Goal: Task Accomplishment & Management: Use online tool/utility

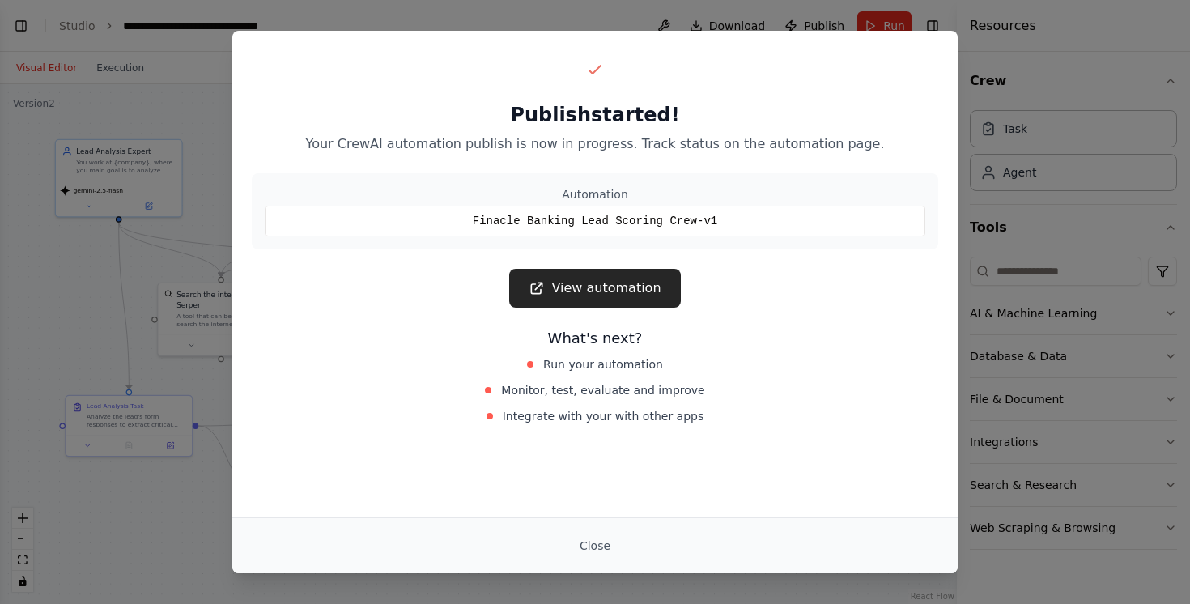
scroll to position [4402, 26]
click at [601, 541] on button "Close" at bounding box center [595, 545] width 57 height 29
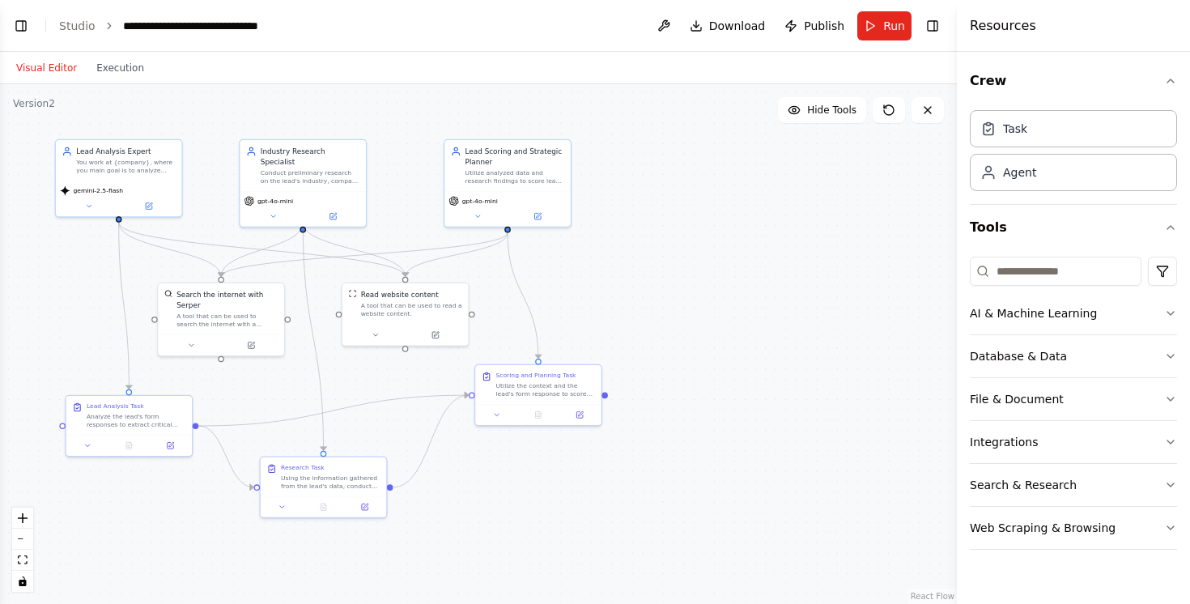
click at [792, 320] on div ".deletable-edge-delete-btn { width: 20px; height: 20px; border: 0px solid #ffff…" at bounding box center [478, 344] width 957 height 520
click at [819, 34] on button "Publish" at bounding box center [814, 25] width 73 height 29
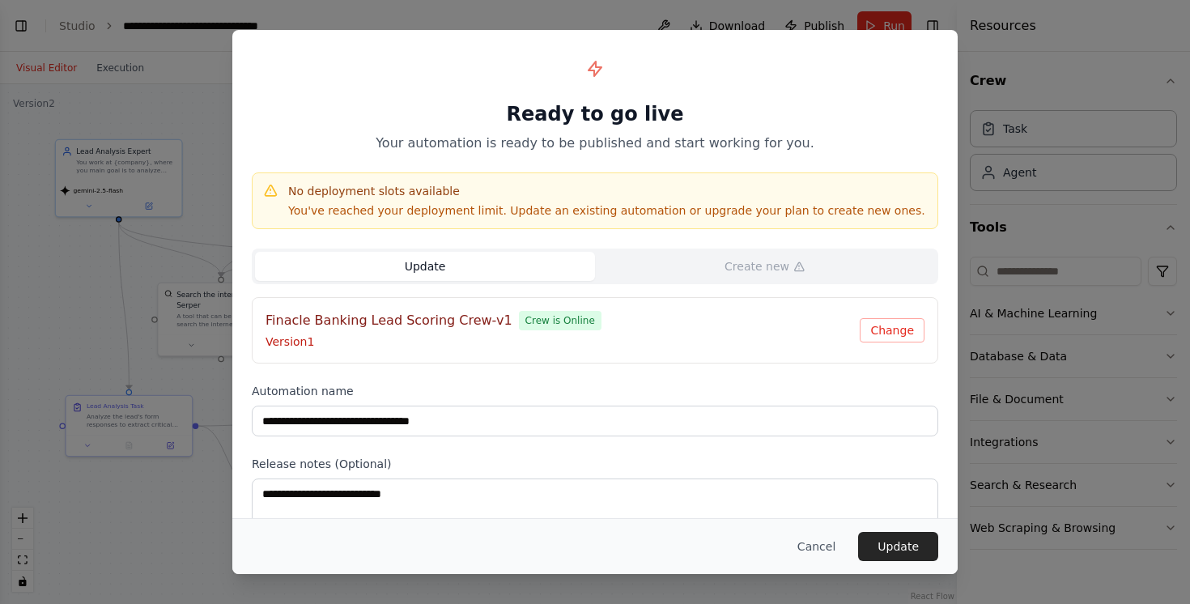
scroll to position [0, 0]
click at [811, 550] on button "Cancel" at bounding box center [816, 546] width 64 height 29
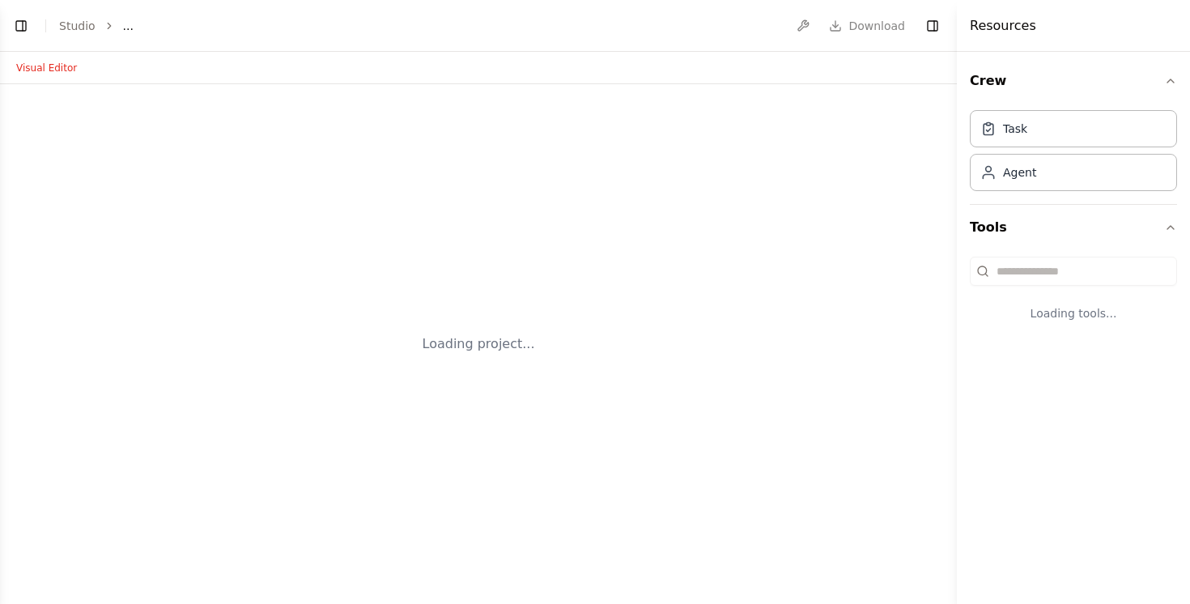
select select "****"
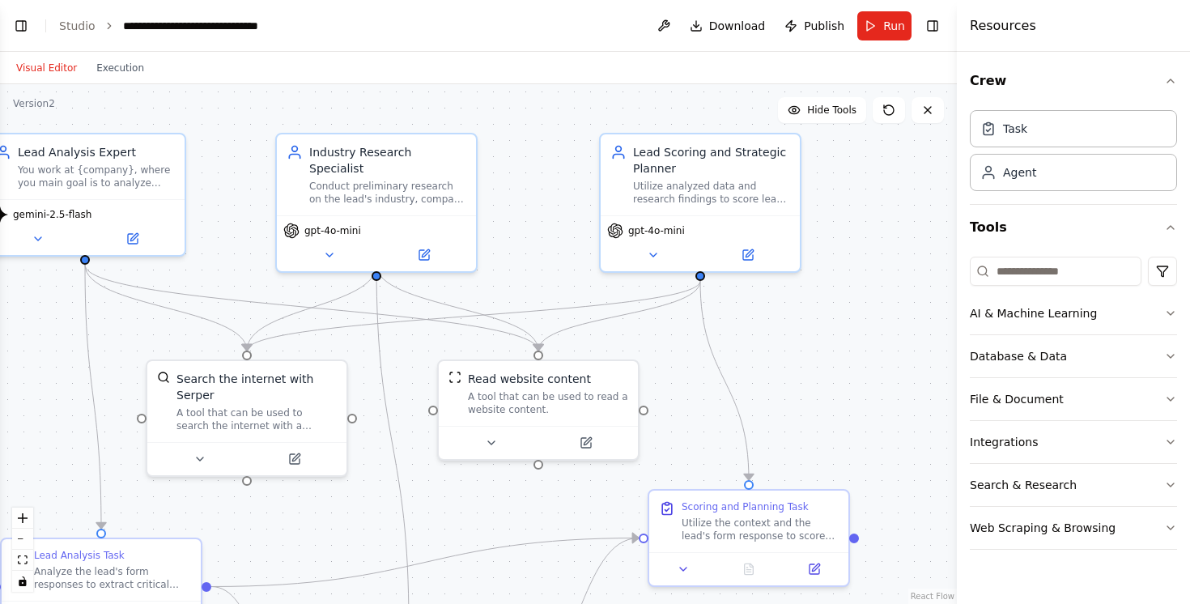
scroll to position [4383, 0]
click at [810, 23] on span "Publish" at bounding box center [824, 26] width 40 height 16
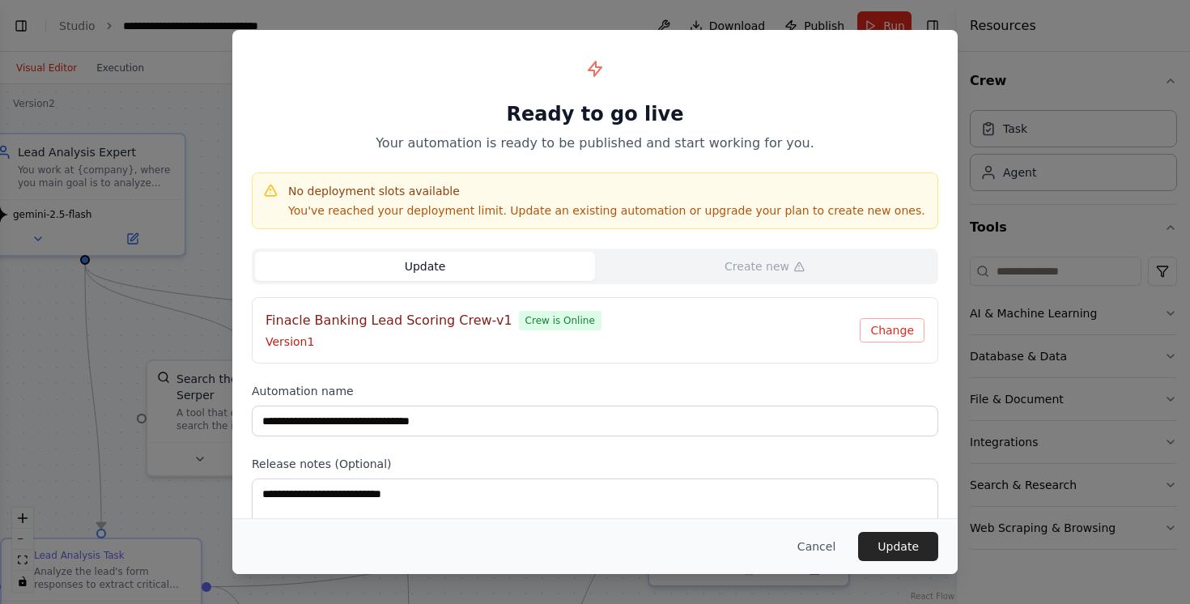
click at [483, 322] on h4 "Finacle Banking Lead Scoring Crew-v1" at bounding box center [389, 320] width 247 height 19
click at [692, 444] on div "**********" at bounding box center [594, 308] width 725 height 556
click at [476, 322] on h4 "Finacle Banking Lead Scoring Crew-v1" at bounding box center [389, 320] width 247 height 19
click at [564, 321] on span "Crew is Online" at bounding box center [560, 320] width 83 height 19
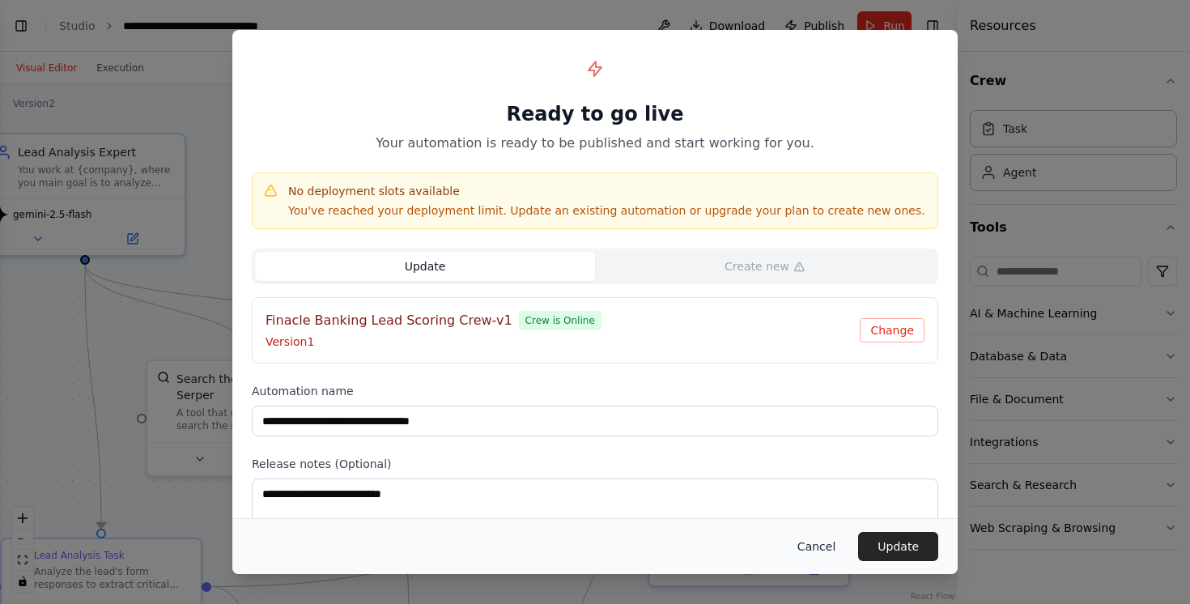
click at [814, 545] on button "Cancel" at bounding box center [816, 546] width 64 height 29
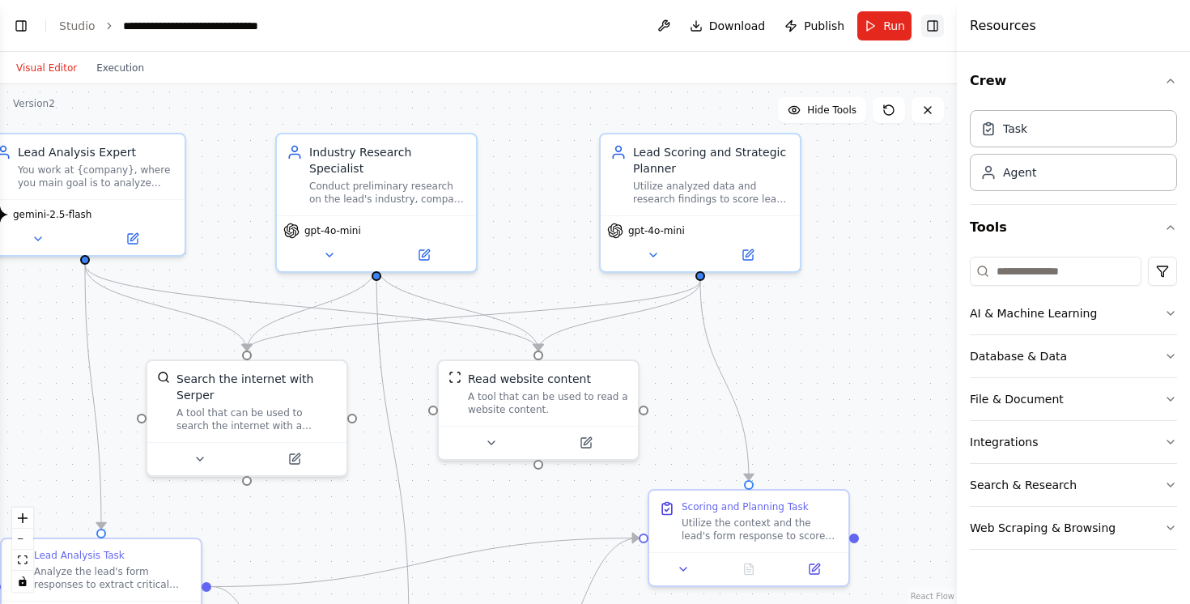
click at [936, 27] on button "Toggle Right Sidebar" at bounding box center [932, 26] width 23 height 23
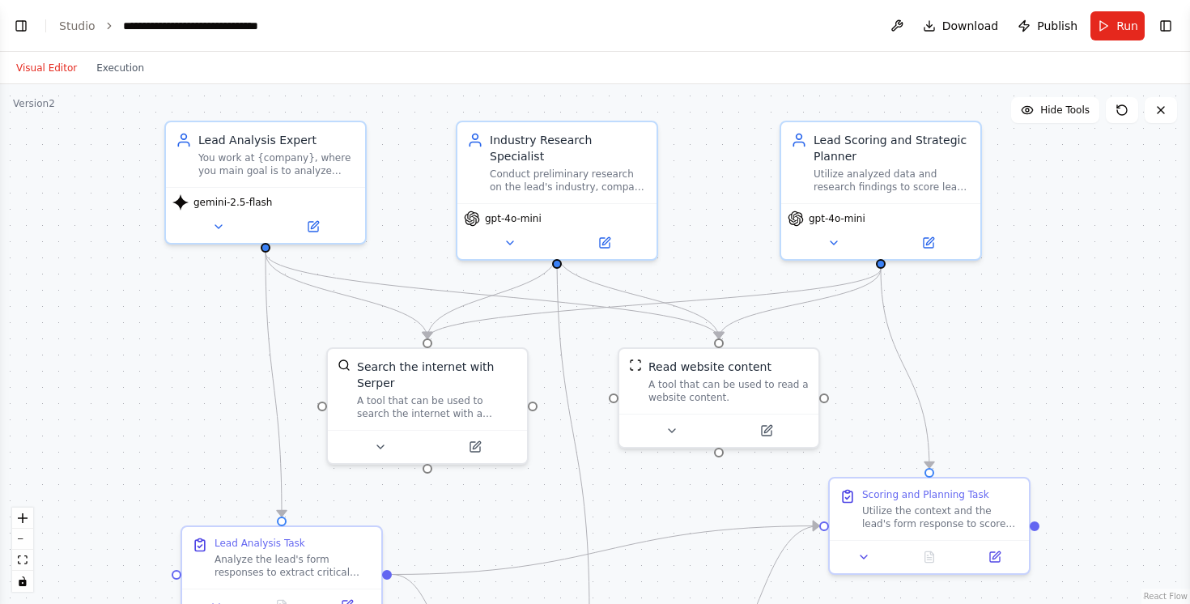
drag, startPoint x: 915, startPoint y: 225, endPoint x: 1095, endPoint y: 213, distance: 180.9
click at [1095, 213] on div ".deletable-edge-delete-btn { width: 20px; height: 20px; border: 0px solid #ffff…" at bounding box center [595, 344] width 1190 height 520
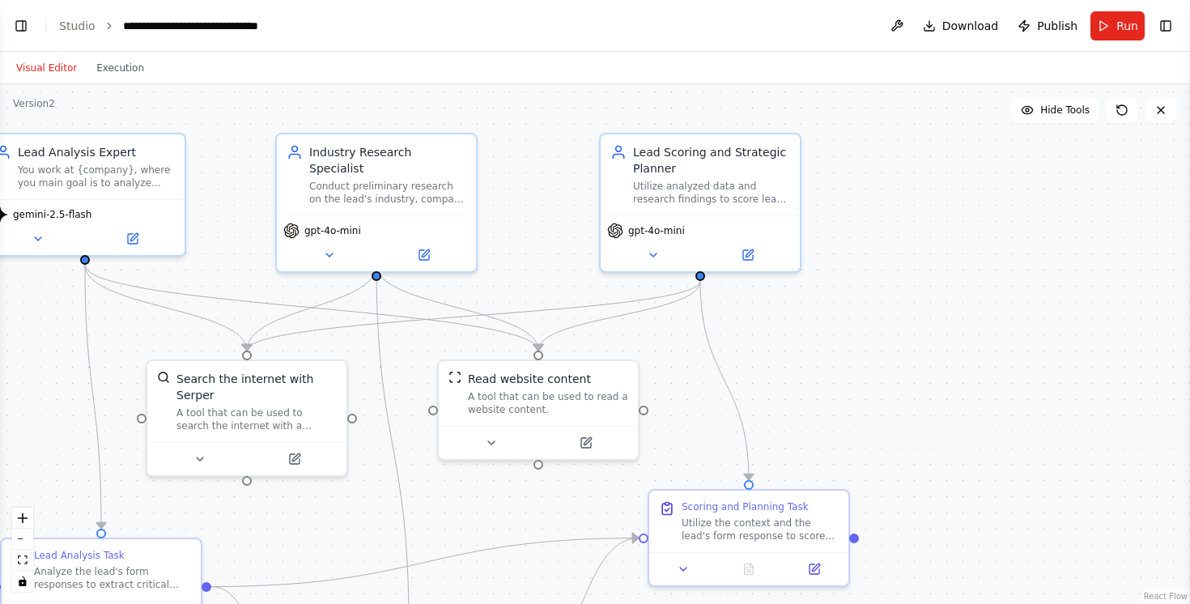
scroll to position [4383, 0]
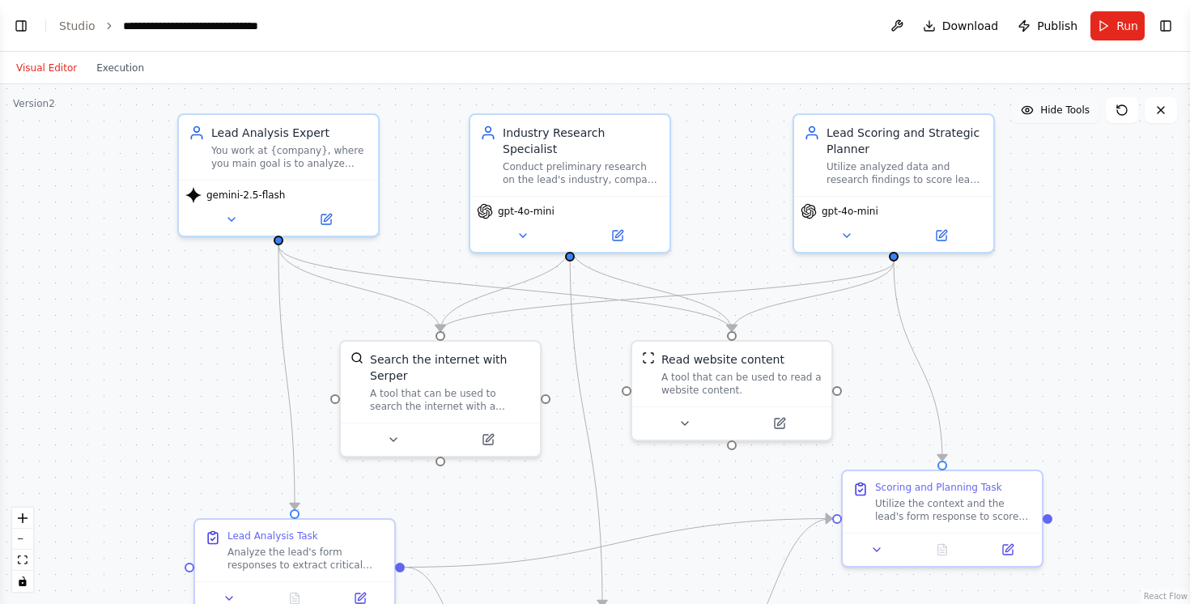
drag, startPoint x: 866, startPoint y: 129, endPoint x: 1060, endPoint y: 109, distance: 194.4
click at [1060, 109] on div "Version 2 Hide Tools .deletable-edge-delete-btn { width: 20px; height: 20px; bo…" at bounding box center [595, 344] width 1190 height 520
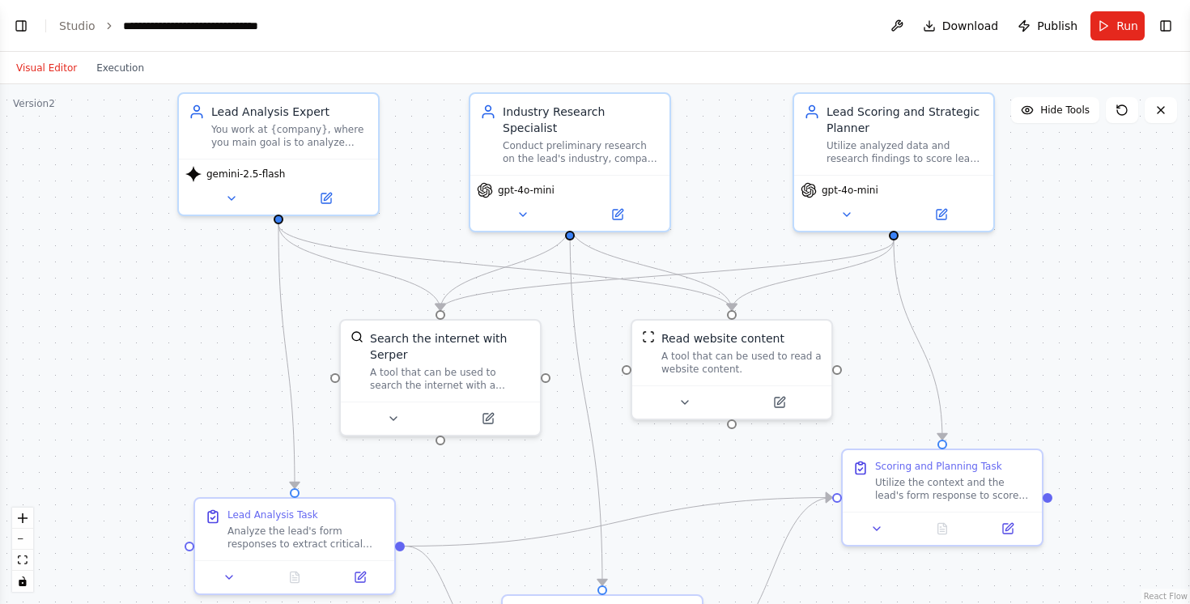
drag, startPoint x: 1074, startPoint y: 167, endPoint x: 1074, endPoint y: 146, distance: 21.0
click at [1074, 146] on div ".deletable-edge-delete-btn { width: 20px; height: 20px; border: 0px solid #ffff…" at bounding box center [595, 344] width 1190 height 520
click at [1060, 27] on span "Publish" at bounding box center [1057, 26] width 40 height 16
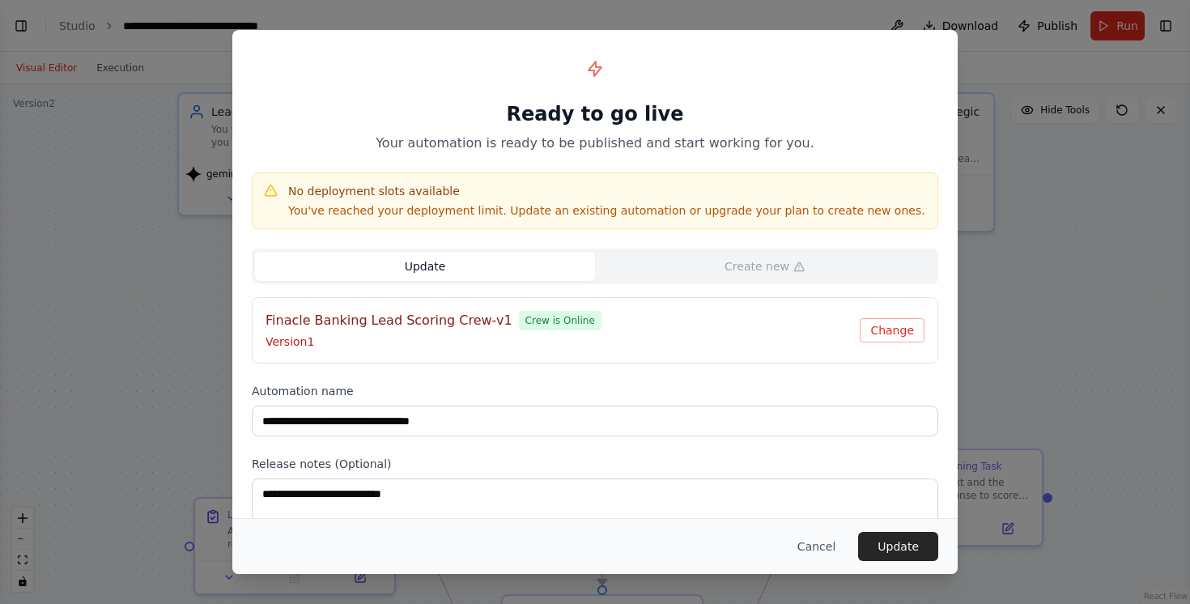
click at [542, 323] on span "Crew is Online" at bounding box center [560, 320] width 83 height 19
click at [289, 339] on p "Version 1" at bounding box center [563, 342] width 594 height 16
click at [672, 347] on p "Version 1" at bounding box center [563, 342] width 594 height 16
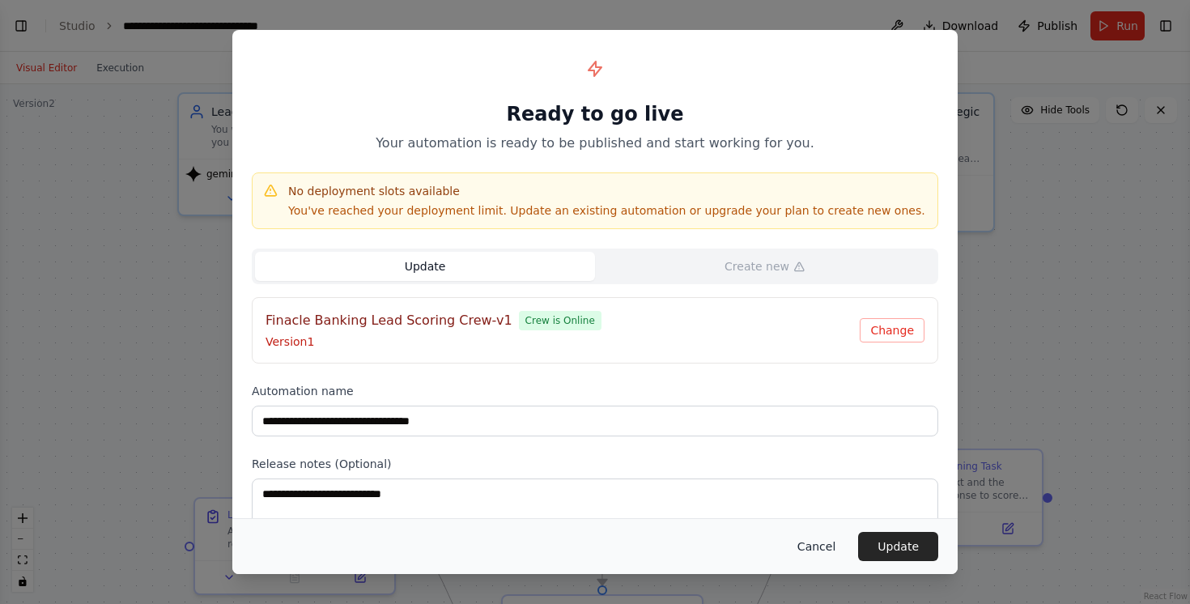
click at [822, 545] on button "Cancel" at bounding box center [816, 546] width 64 height 29
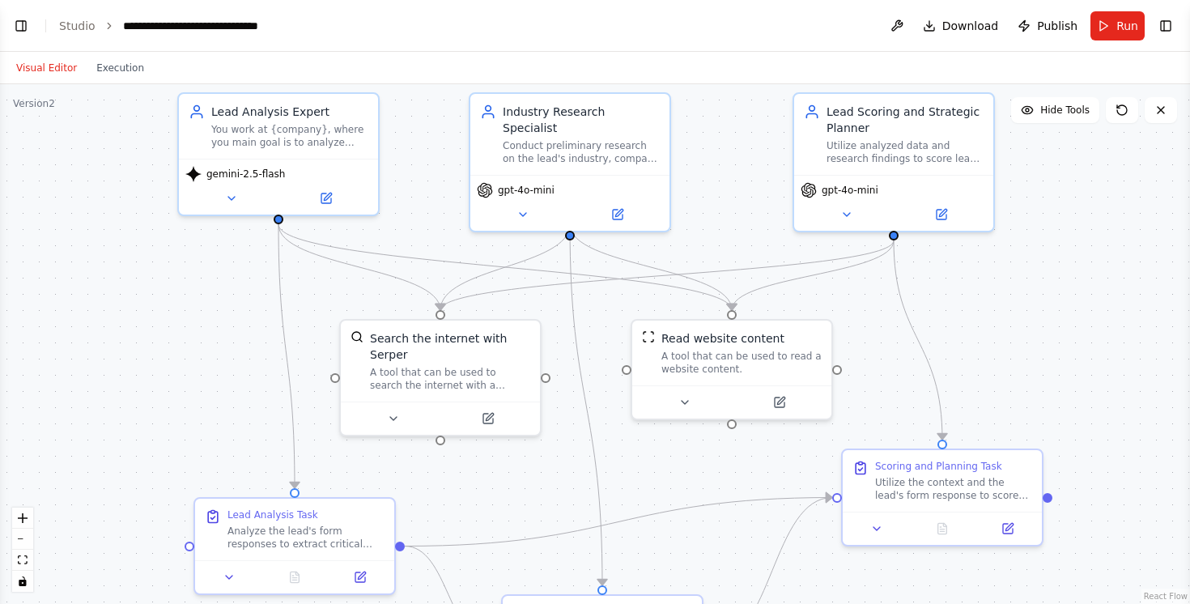
scroll to position [4402, 0]
